Goal: Task Accomplishment & Management: Manage account settings

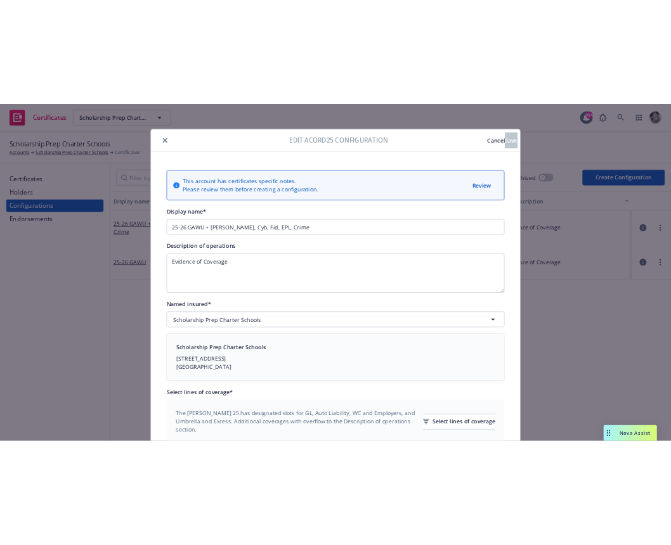
scroll to position [481, 0]
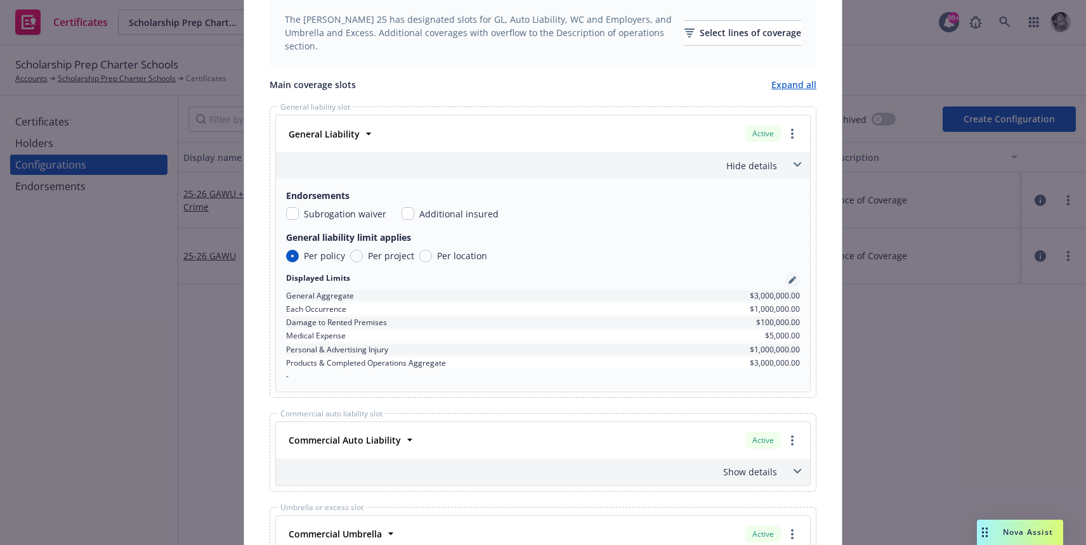
click at [790, 279] on icon "pencil" at bounding box center [792, 281] width 8 height 8
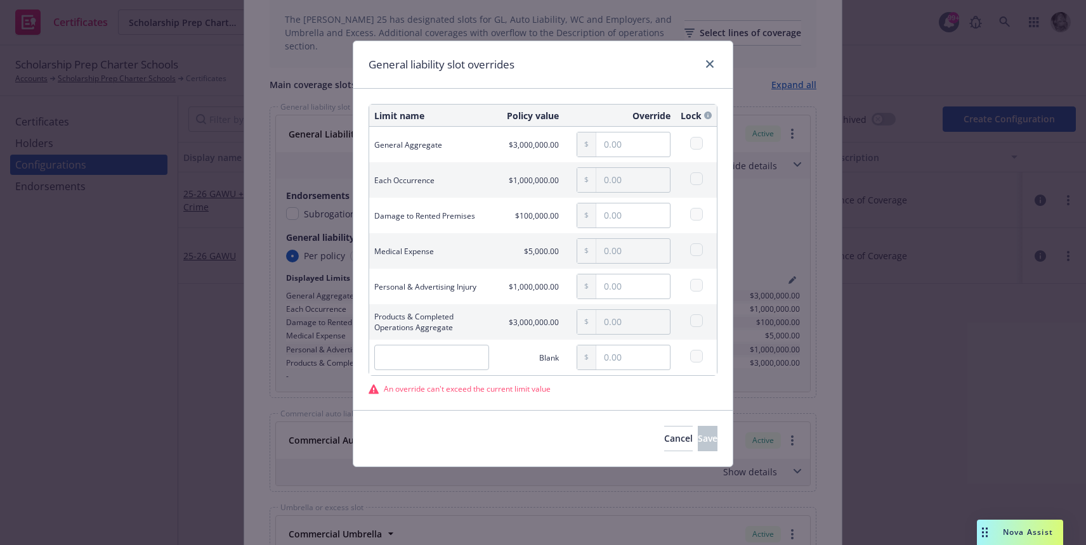
click at [838, 133] on div "General liability slot overrides Limit name Policy value Override Lock General …" at bounding box center [543, 272] width 1086 height 545
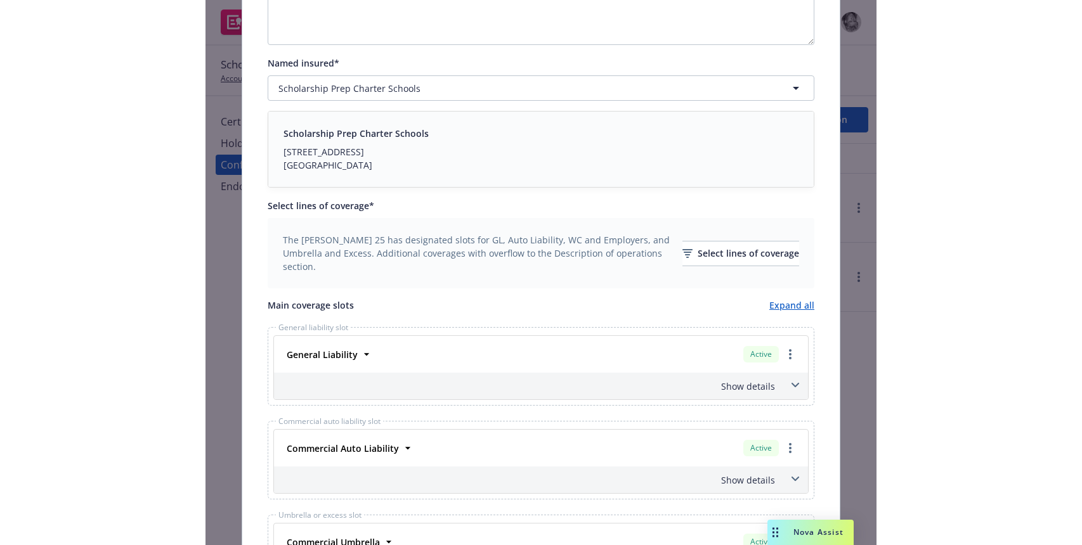
scroll to position [267, 0]
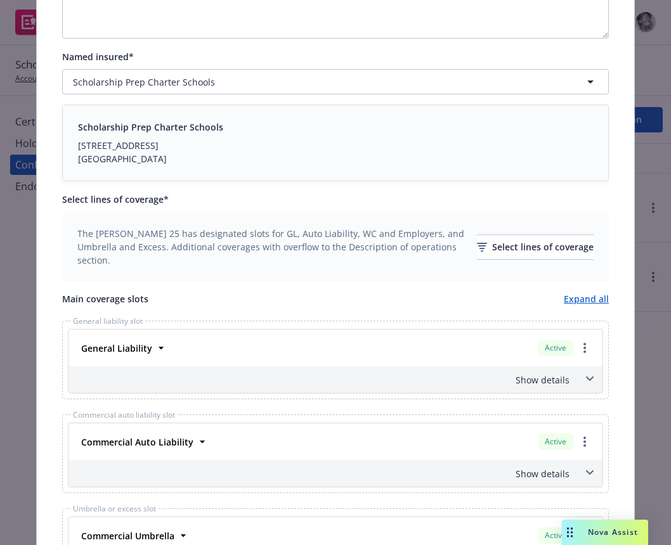
click at [587, 382] on span at bounding box center [590, 379] width 20 height 20
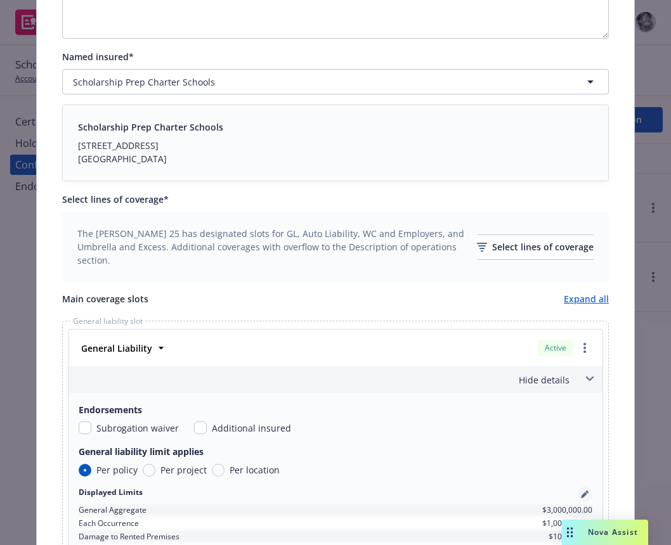
click at [580, 499] on link "pencil" at bounding box center [584, 494] width 15 height 15
